Goal: Navigation & Orientation: Find specific page/section

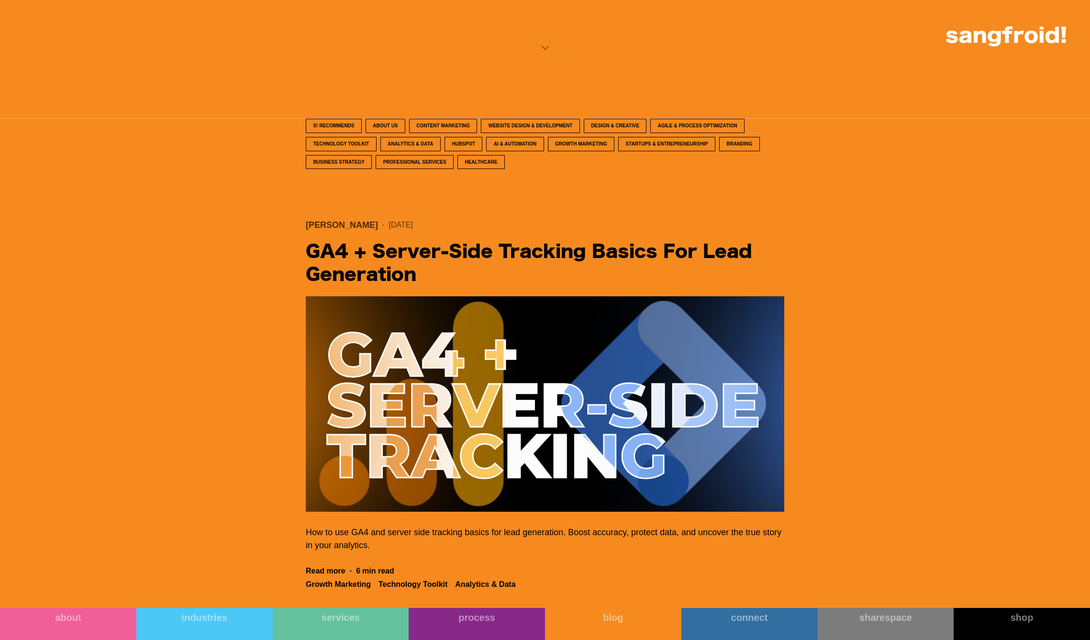
scroll to position [591, 0]
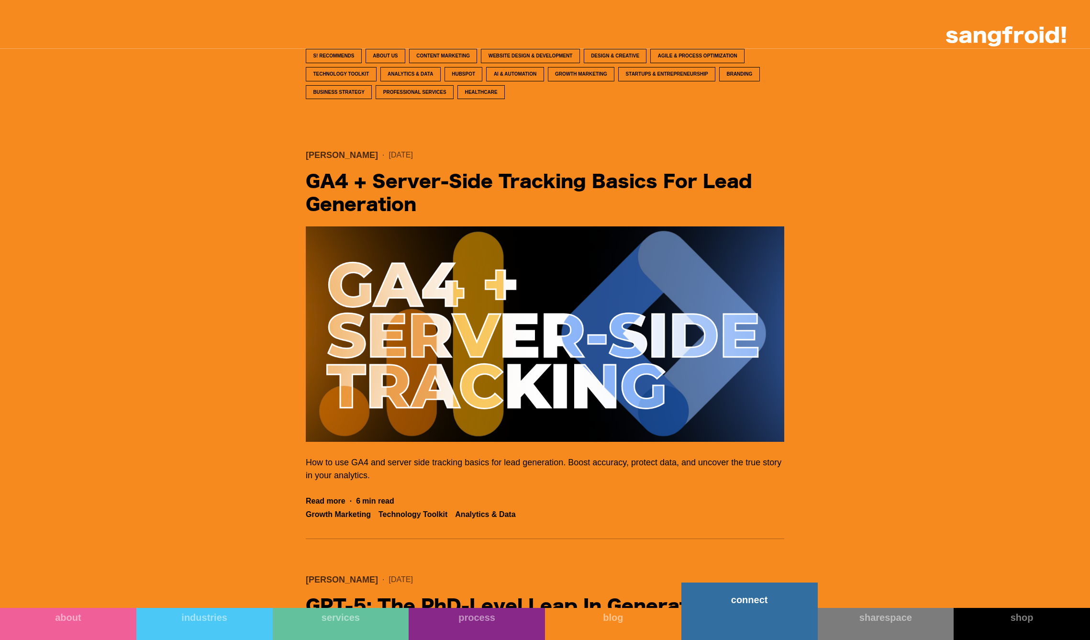
click at [736, 618] on link "connect" at bounding box center [749, 610] width 136 height 57
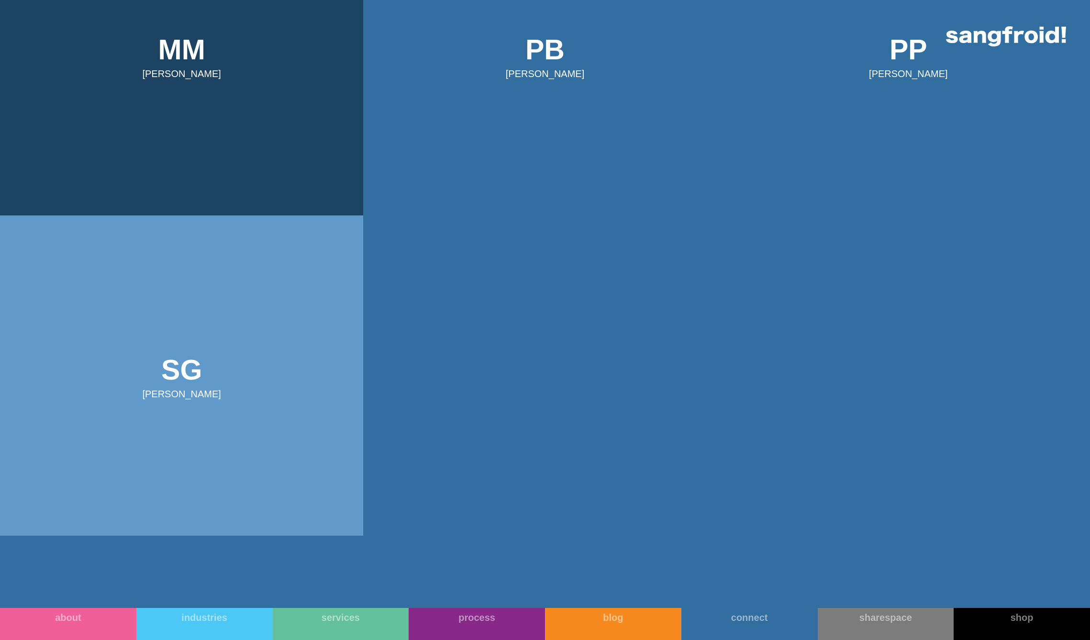
scroll to position [1094, 0]
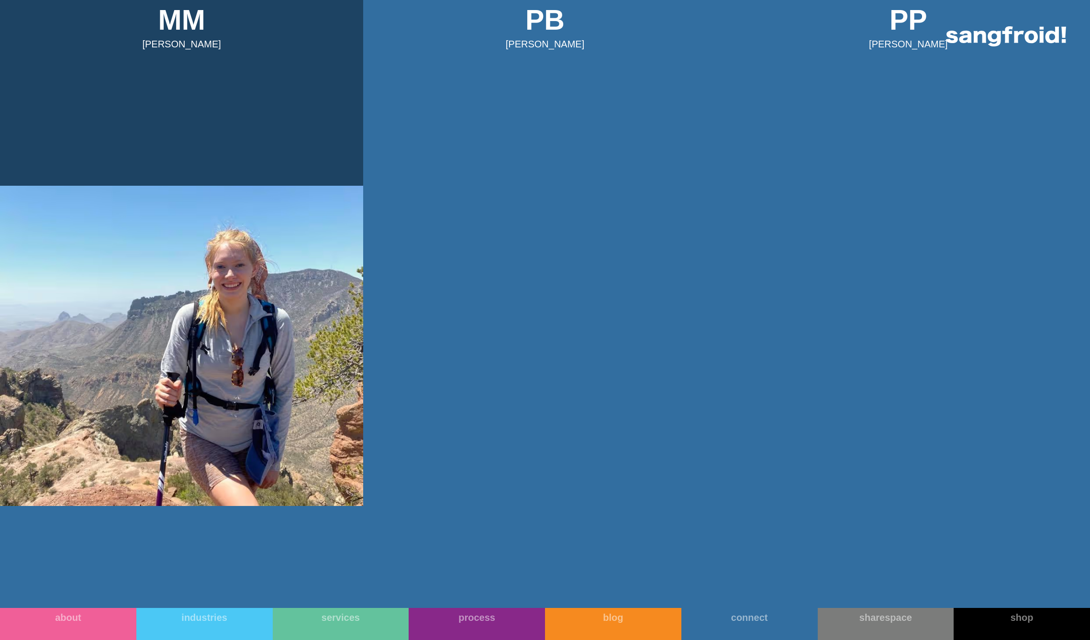
click at [336, 247] on img at bounding box center [181, 346] width 363 height 320
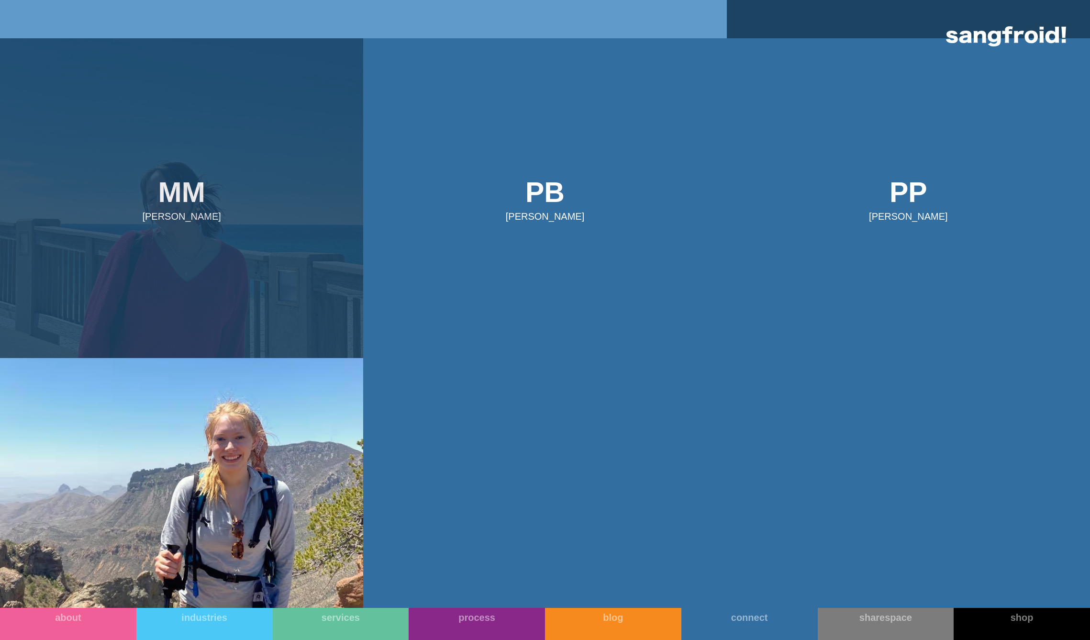
scroll to position [662, 0]
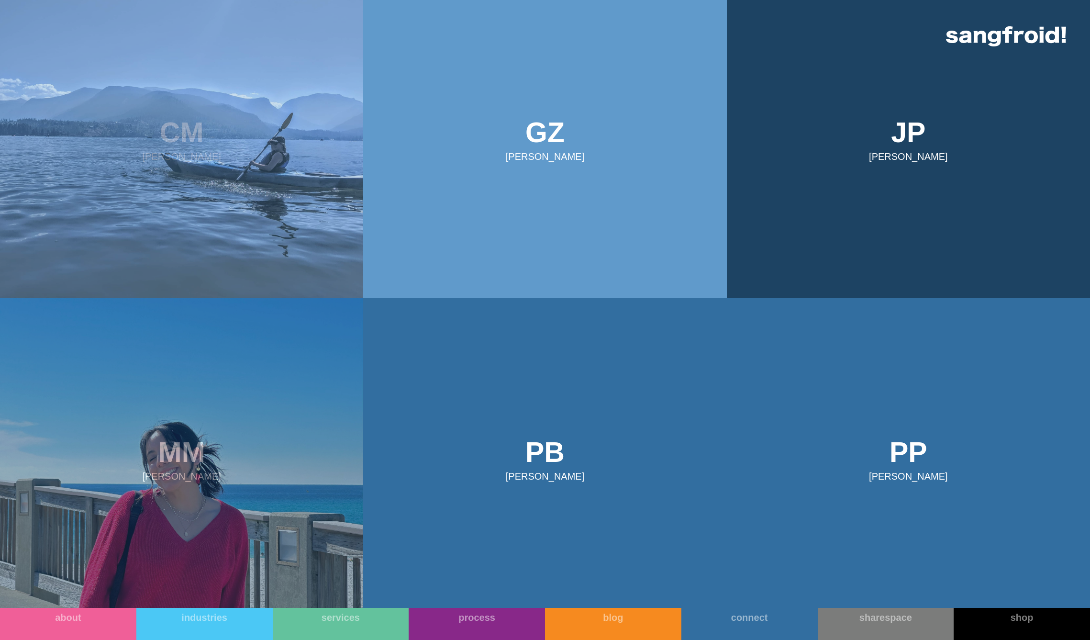
click at [195, 264] on img at bounding box center [181, 138] width 363 height 320
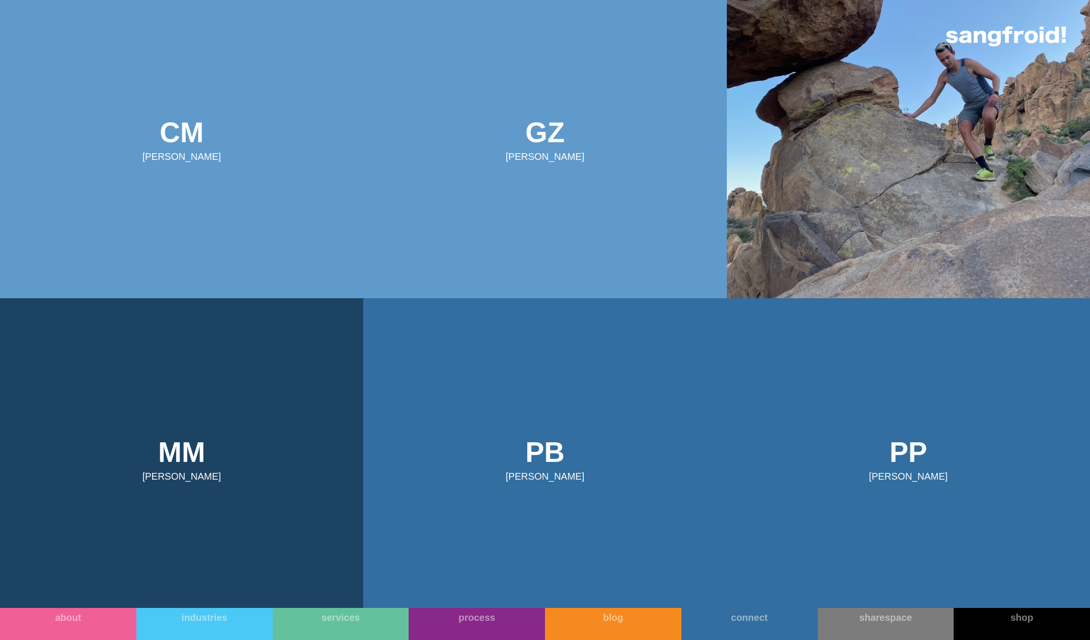
click at [900, 138] on img at bounding box center [908, 138] width 363 height 320
